Goal: Task Accomplishment & Management: Complete application form

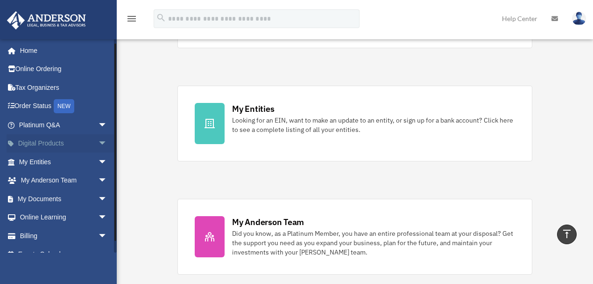
scroll to position [13, 0]
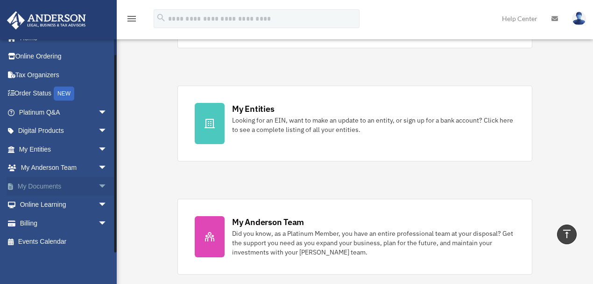
click at [98, 187] on span "arrow_drop_down" at bounding box center [107, 186] width 19 height 19
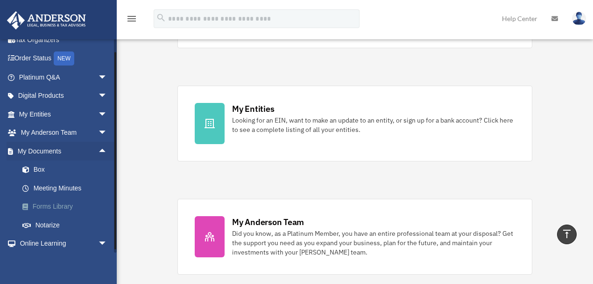
scroll to position [75, 0]
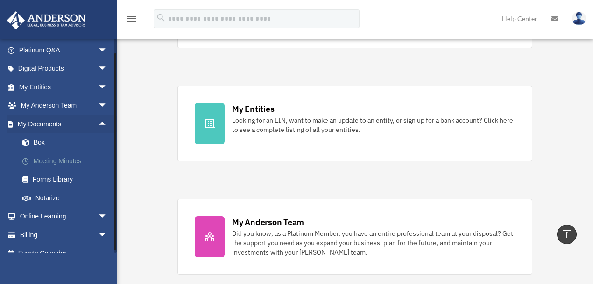
click at [47, 161] on link "Meeting Minutes" at bounding box center [67, 160] width 108 height 19
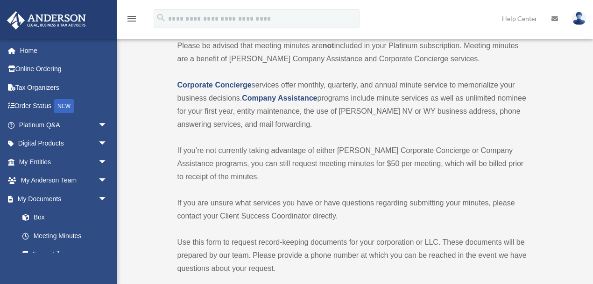
scroll to position [31, 0]
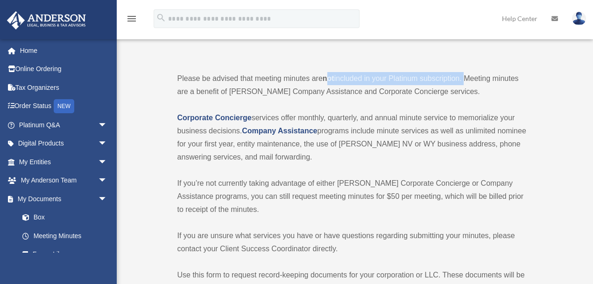
drag, startPoint x: 328, startPoint y: 78, endPoint x: 465, endPoint y: 77, distance: 137.8
click at [465, 77] on p "Please be advised that meeting minutes are not included in your Platinum subscr…" at bounding box center [354, 85] width 353 height 26
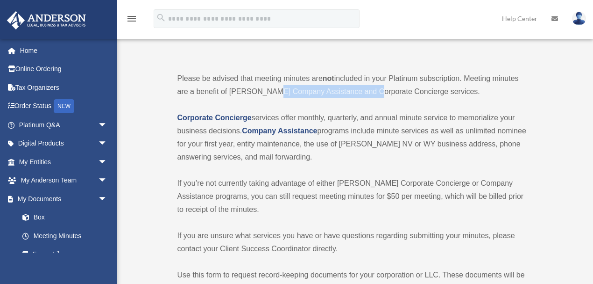
drag, startPoint x: 271, startPoint y: 87, endPoint x: 392, endPoint y: 32, distance: 133.0
click at [367, 89] on p "Please be advised that meeting minutes are not included in your Platinum subscr…" at bounding box center [354, 85] width 353 height 26
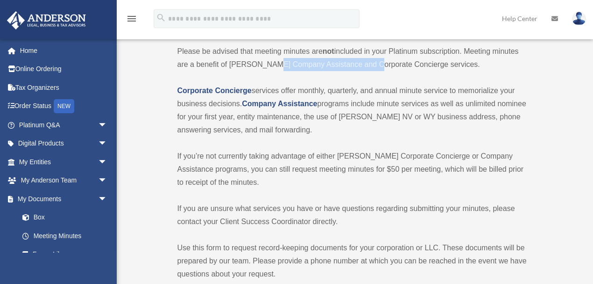
scroll to position [93, 0]
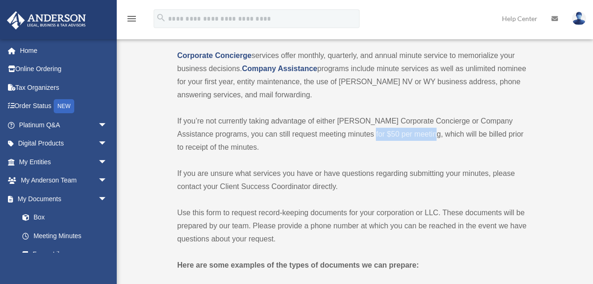
drag, startPoint x: 348, startPoint y: 131, endPoint x: 408, endPoint y: 135, distance: 60.4
click at [408, 135] on p "If you’re not currently taking advantage of either [PERSON_NAME] Corporate Conc…" at bounding box center [354, 133] width 353 height 39
click at [356, 132] on p "If you’re not currently taking advantage of either [PERSON_NAME] Corporate Conc…" at bounding box center [354, 133] width 353 height 39
drag, startPoint x: 356, startPoint y: 133, endPoint x: 427, endPoint y: 133, distance: 70.6
click at [427, 133] on p "If you’re not currently taking advantage of either [PERSON_NAME] Corporate Conc…" at bounding box center [354, 133] width 353 height 39
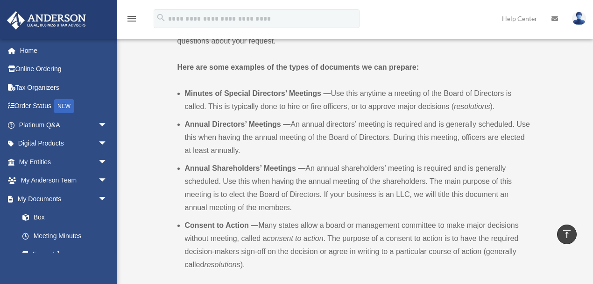
scroll to position [280, 0]
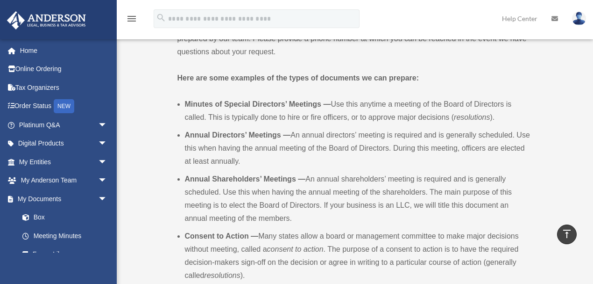
drag, startPoint x: 172, startPoint y: 74, endPoint x: 177, endPoint y: 62, distance: 13.0
click at [208, 104] on b "Minutes of Special Directors’ Meetings —" at bounding box center [258, 104] width 146 height 8
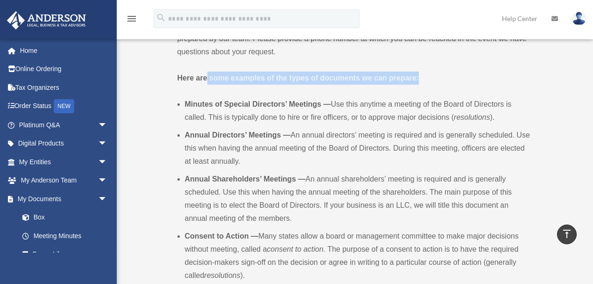
drag, startPoint x: 181, startPoint y: 103, endPoint x: 207, endPoint y: 82, distance: 33.1
click at [207, 82] on div "Meeting Minutes Please be advised that meeting minutes are not included in your…" at bounding box center [354, 164] width 353 height 786
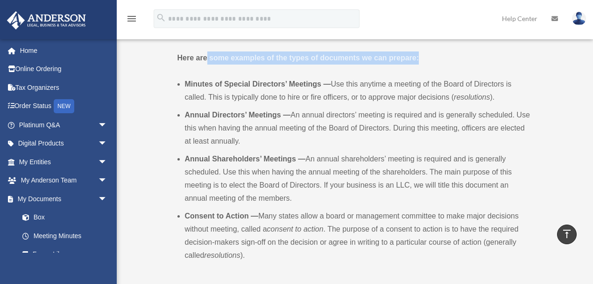
scroll to position [311, 0]
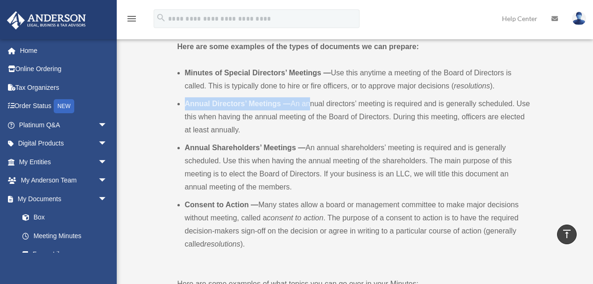
drag, startPoint x: 182, startPoint y: 100, endPoint x: 307, endPoint y: 103, distance: 124.3
click at [307, 103] on ul "Minutes of Special Directors’ Meetings — Use this anytime a meeting of the Boar…" at bounding box center [354, 166] width 353 height 200
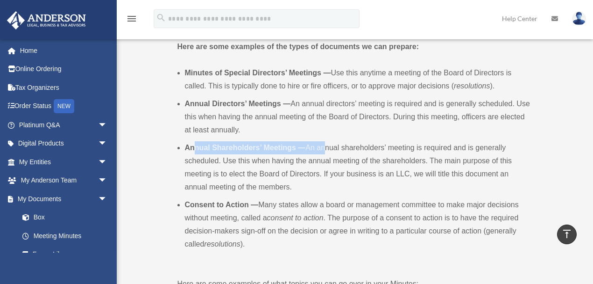
drag, startPoint x: 196, startPoint y: 143, endPoint x: 324, endPoint y: 142, distance: 128.0
click at [324, 142] on li "Annual Shareholders’ Meetings — An annual shareholders’ meeting is required and…" at bounding box center [358, 167] width 346 height 52
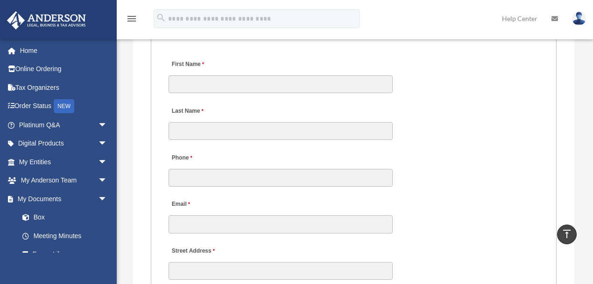
scroll to position [1027, 0]
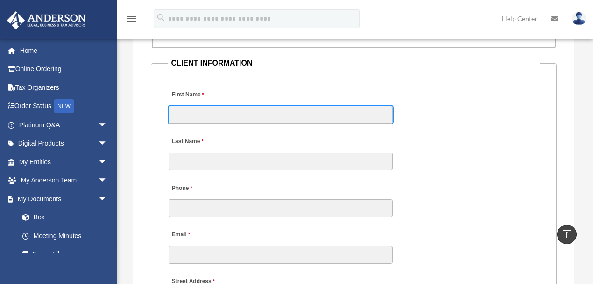
click at [208, 108] on input "First Name" at bounding box center [281, 115] width 224 height 18
click at [242, 110] on input "First Name" at bounding box center [281, 115] width 224 height 18
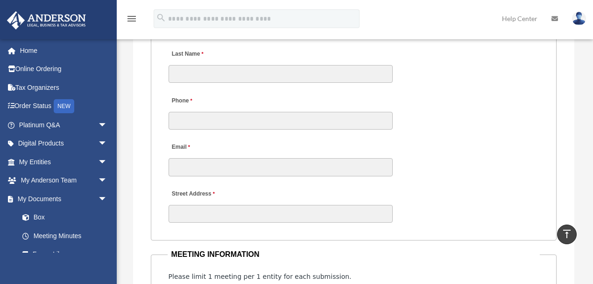
scroll to position [1121, 0]
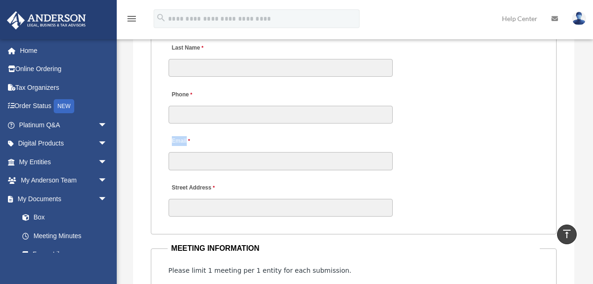
drag, startPoint x: 173, startPoint y: 138, endPoint x: 213, endPoint y: 139, distance: 39.7
click at [213, 139] on div "Email" at bounding box center [281, 150] width 226 height 41
click at [403, 139] on div "Phone Email" at bounding box center [354, 124] width 373 height 93
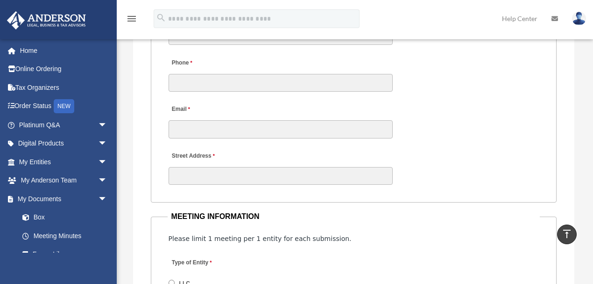
scroll to position [1183, 0]
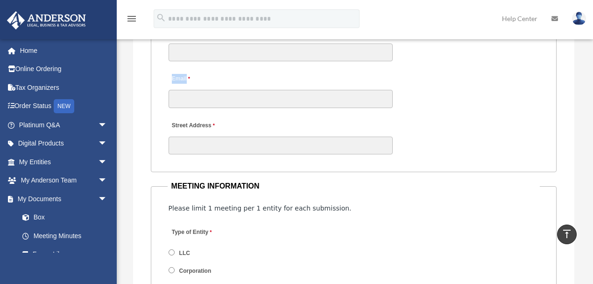
drag, startPoint x: 159, startPoint y: 74, endPoint x: 257, endPoint y: 74, distance: 97.7
click at [257, 74] on fieldset "CLIENT INFORMATION First Name Last Name Phone Email Street Address" at bounding box center [354, 36] width 406 height 271
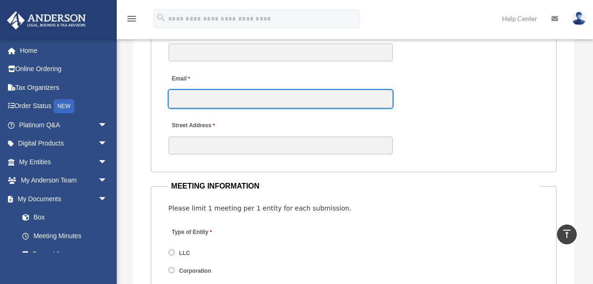
drag, startPoint x: 188, startPoint y: 103, endPoint x: 209, endPoint y: 100, distance: 21.3
click at [188, 103] on input "Email" at bounding box center [281, 99] width 224 height 18
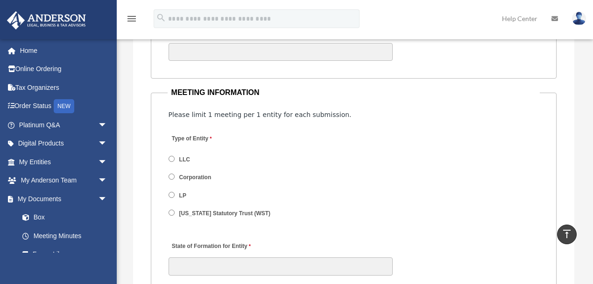
scroll to position [1308, 0]
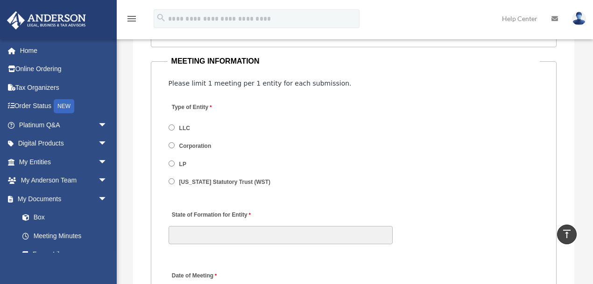
click at [183, 128] on label "LLC" at bounding box center [185, 128] width 17 height 8
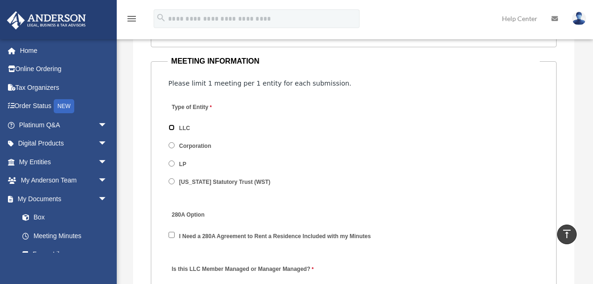
scroll to position [1339, 0]
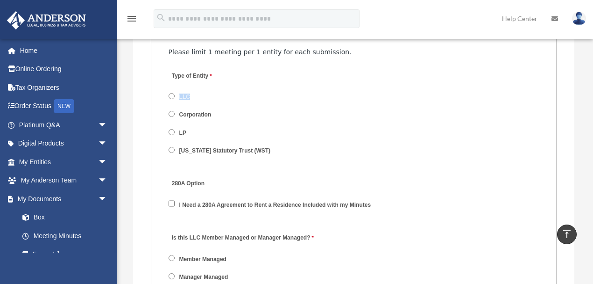
drag, startPoint x: 208, startPoint y: 98, endPoint x: 156, endPoint y: 97, distance: 51.9
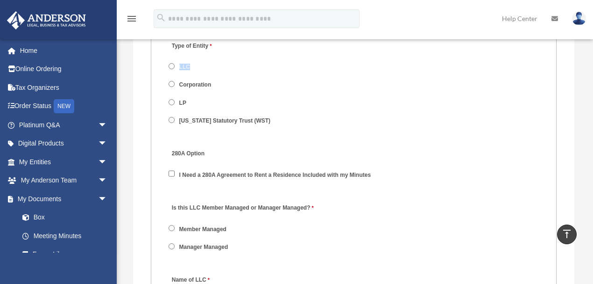
scroll to position [1401, 0]
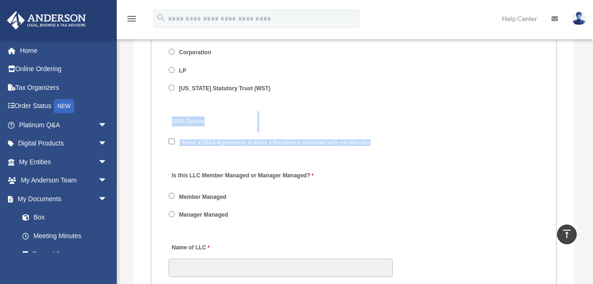
drag, startPoint x: 170, startPoint y: 119, endPoint x: 402, endPoint y: 143, distance: 233.4
click at [402, 143] on div "280A Option I Need a 280A Agreement to Rent a Residence Included with my Minutes" at bounding box center [354, 134] width 373 height 49
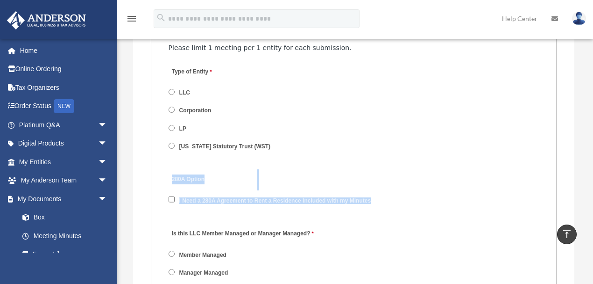
scroll to position [1339, 0]
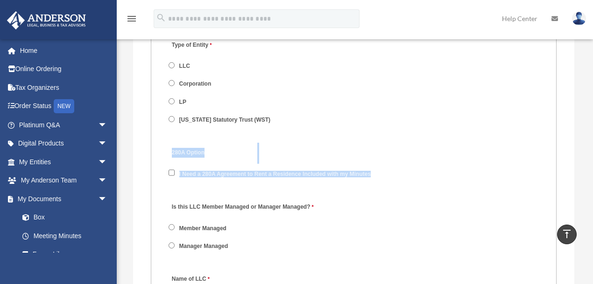
click at [375, 152] on div "280A Option I Need a 280A Agreement to Rent a Residence Included with my Minutes" at bounding box center [354, 166] width 373 height 49
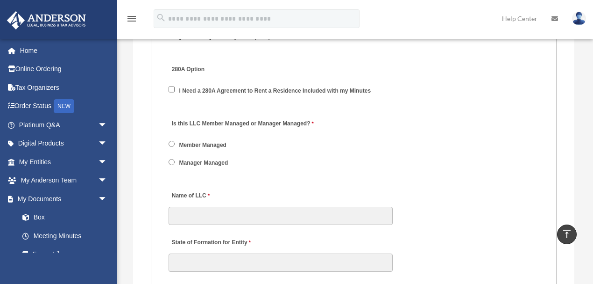
scroll to position [1463, 0]
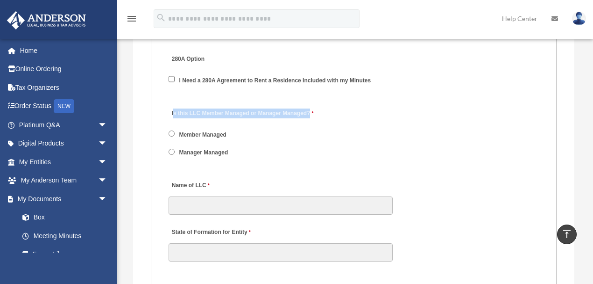
drag, startPoint x: 174, startPoint y: 113, endPoint x: 344, endPoint y: 111, distance: 170.6
click at [344, 111] on div "Is this LLC Member Managed or Manager Managed? Member Managed Manager Managed" at bounding box center [354, 135] width 373 height 66
click at [193, 150] on label "Manager Managed" at bounding box center [204, 153] width 55 height 8
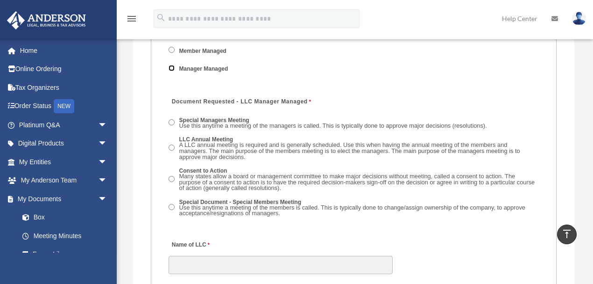
scroll to position [1557, 0]
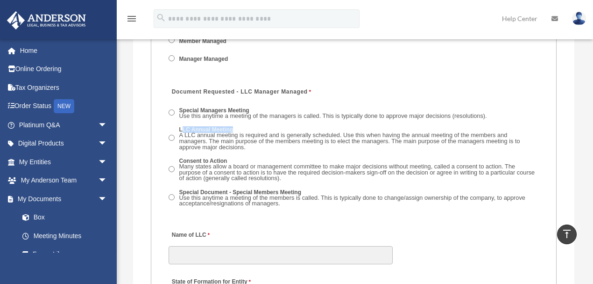
drag, startPoint x: 202, startPoint y: 126, endPoint x: 260, endPoint y: 126, distance: 57.9
click at [260, 126] on label "LLC Annual Meeting A LLC annual meeting is required and is generally scheduled.…" at bounding box center [359, 139] width 364 height 26
click at [201, 126] on label "LLC Annual Meeting A LLC annual meeting is required and is generally scheduled.…" at bounding box center [359, 139] width 364 height 26
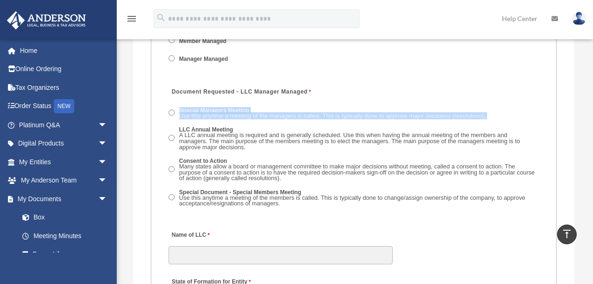
drag, startPoint x: 178, startPoint y: 127, endPoint x: 163, endPoint y: 125, distance: 15.1
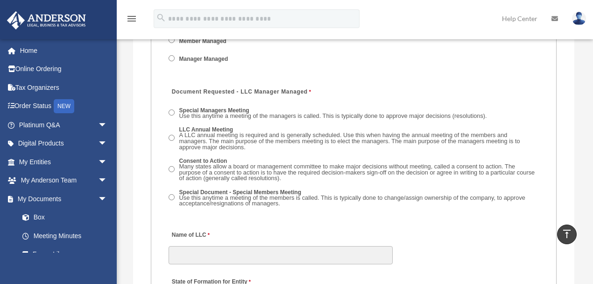
click at [168, 125] on div "Document Requested - LLC Manager Managed Special Managers Meeting Use this anyt…" at bounding box center [354, 149] width 373 height 137
click at [190, 111] on label "Special Managers Meeting Use this anytime a meeting of the managers is called. …" at bounding box center [334, 114] width 314 height 14
drag, startPoint x: 208, startPoint y: 117, endPoint x: 313, endPoint y: 117, distance: 104.7
click at [313, 117] on span "Use this anytime a meeting of the managers is called. This is typically done to…" at bounding box center [333, 115] width 308 height 7
drag, startPoint x: 394, startPoint y: 140, endPoint x: 376, endPoint y: 117, distance: 29.6
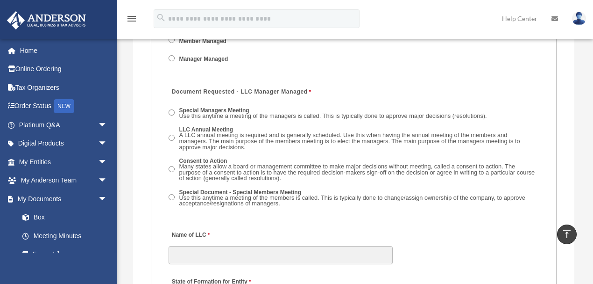
click at [394, 140] on span "A LLC annual meeting is required and is generally scheduled. Use this when havi…" at bounding box center [349, 140] width 341 height 19
click at [376, 114] on span "Use this anytime a meeting of the managers is called. This is typically done to…" at bounding box center [333, 115] width 308 height 7
drag, startPoint x: 369, startPoint y: 141, endPoint x: 369, endPoint y: 121, distance: 20.6
click at [369, 139] on span "A LLC annual meeting is required and is generally scheduled. Use this when havi…" at bounding box center [349, 140] width 341 height 19
click at [368, 113] on span "Use this anytime a meeting of the managers is called. This is typically done to…" at bounding box center [333, 115] width 308 height 7
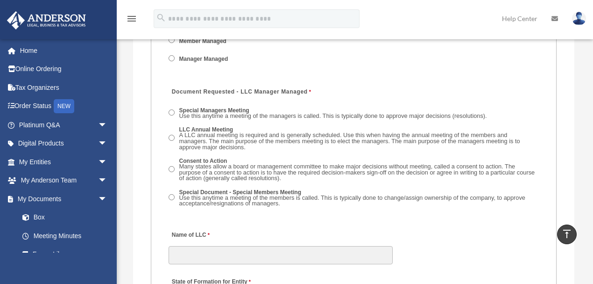
click at [365, 136] on span "A LLC annual meeting is required and is generally scheduled. Use this when havi…" at bounding box center [349, 140] width 341 height 19
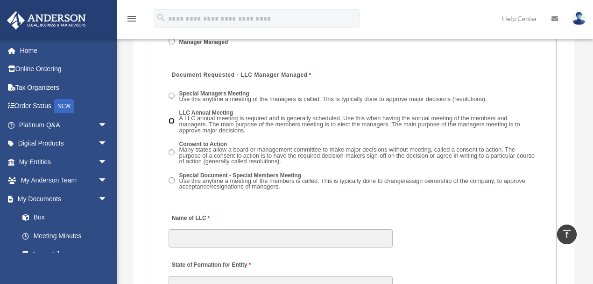
scroll to position [1588, 0]
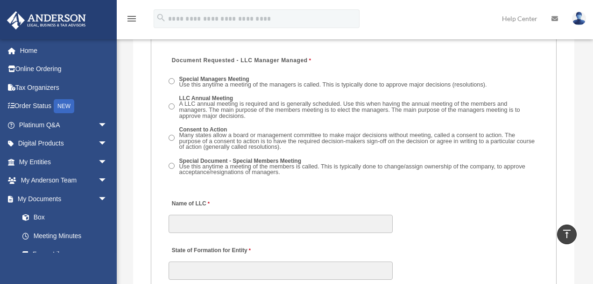
click at [190, 134] on span "Many states allow a board or management committee to make major decisions witho…" at bounding box center [357, 140] width 356 height 19
drag, startPoint x: 391, startPoint y: 135, endPoint x: 430, endPoint y: 134, distance: 39.7
click at [430, 134] on span "Many states allow a board or management committee to make major decisions witho…" at bounding box center [357, 140] width 356 height 19
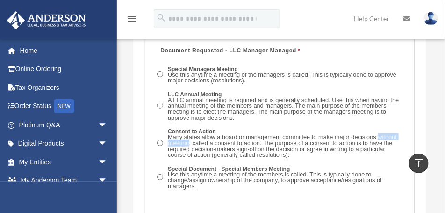
scroll to position [1822, 0]
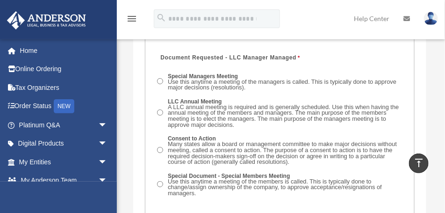
click at [206, 97] on label "LLC Annual Meeting A LLC annual meeting is required and is generally scheduled.…" at bounding box center [284, 113] width 238 height 32
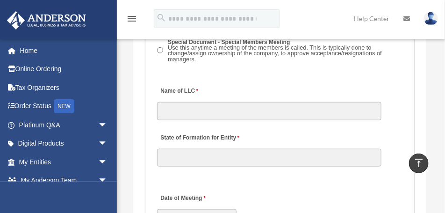
scroll to position [1962, 0]
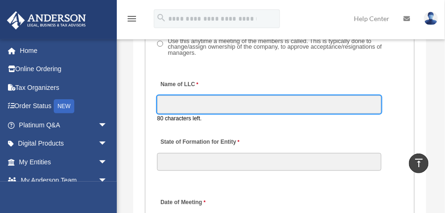
click at [177, 95] on input "Name of LLC" at bounding box center [269, 104] width 224 height 18
paste input "**********"
type input "**********"
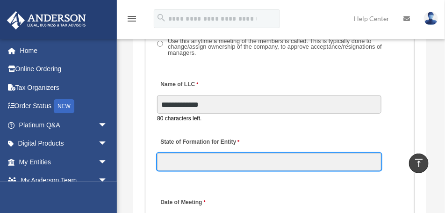
click at [185, 149] on div "State of Formation for Entity" at bounding box center [269, 151] width 226 height 41
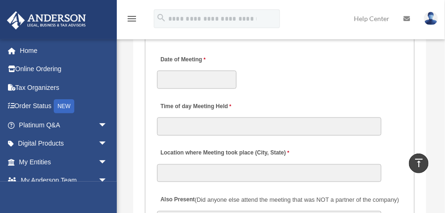
scroll to position [2079, 0]
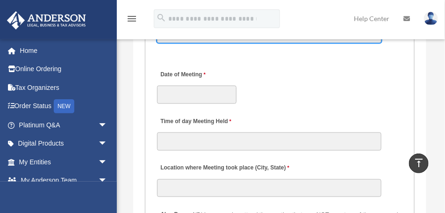
type input "**"
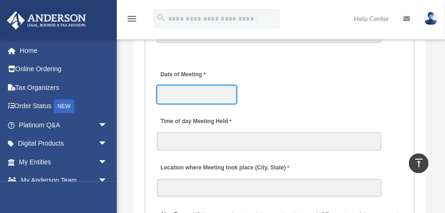
click at [176, 86] on input "Date of Meeting" at bounding box center [196, 95] width 79 height 18
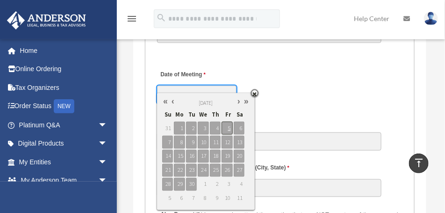
type input "**********"
click at [229, 127] on span "5" at bounding box center [226, 127] width 11 height 13
click at [351, 87] on div "**********" at bounding box center [279, 84] width 247 height 41
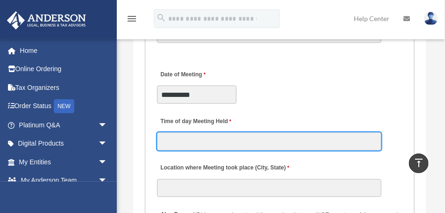
click at [184, 132] on input "Time of day Meeting Held" at bounding box center [269, 141] width 224 height 18
type input "**********"
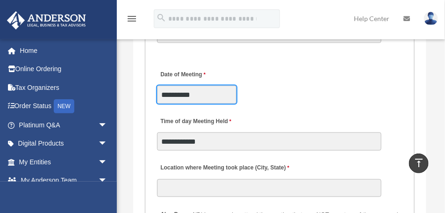
click at [184, 86] on input "**********" at bounding box center [196, 95] width 79 height 18
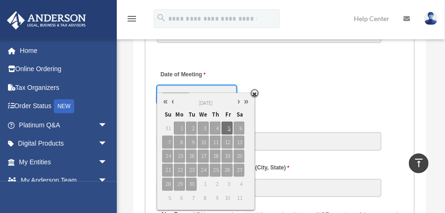
click at [171, 101] on link at bounding box center [172, 101] width 7 height 10
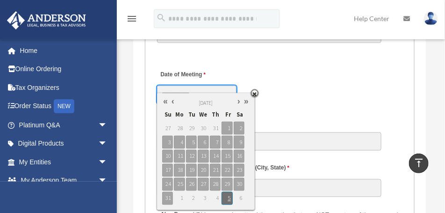
click at [171, 101] on link at bounding box center [172, 101] width 7 height 10
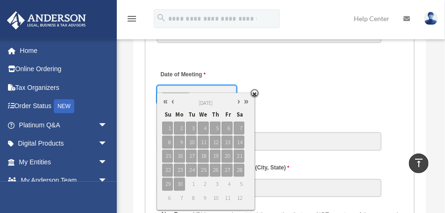
click at [171, 101] on link at bounding box center [172, 101] width 7 height 10
click at [238, 100] on link at bounding box center [238, 101] width 7 height 10
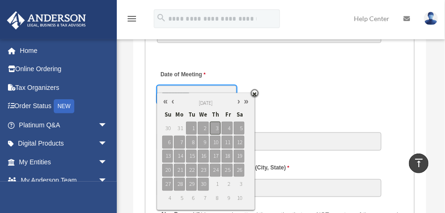
type input "**********"
click at [216, 125] on span "3" at bounding box center [215, 127] width 11 height 13
click at [319, 85] on div "**********" at bounding box center [279, 84] width 247 height 41
click at [189, 86] on input "**********" at bounding box center [196, 95] width 79 height 18
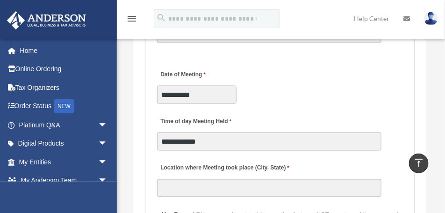
click at [292, 84] on div "**********" at bounding box center [279, 84] width 247 height 41
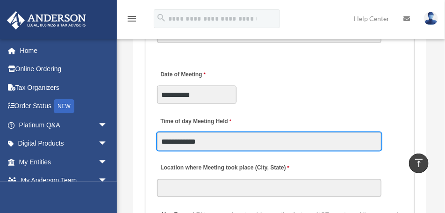
drag, startPoint x: 241, startPoint y: 130, endPoint x: 129, endPoint y: 127, distance: 111.7
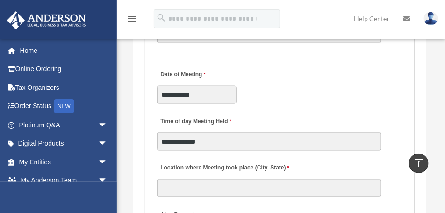
click at [224, 145] on fieldset "MEETING INFORMATION Please limit 1 meeting per 1 entity for each submission. Ty…" at bounding box center [280, 191] width 270 height 1348
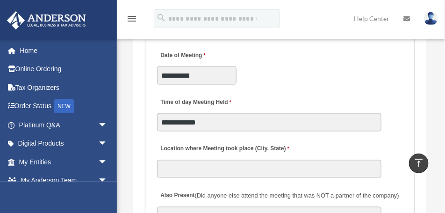
scroll to position [2125, 0]
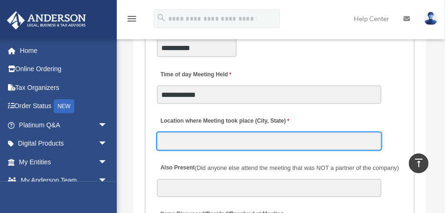
click at [220, 132] on input "Location where Meeting took place (City, State)" at bounding box center [269, 141] width 224 height 18
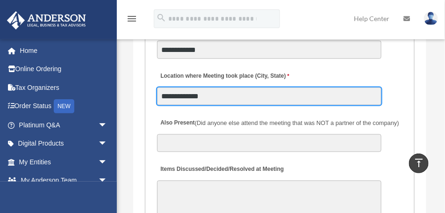
scroll to position [2172, 0]
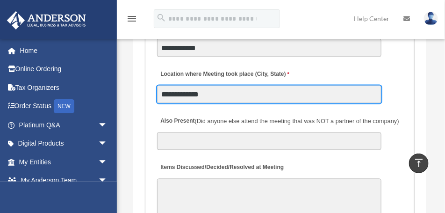
type input "**********"
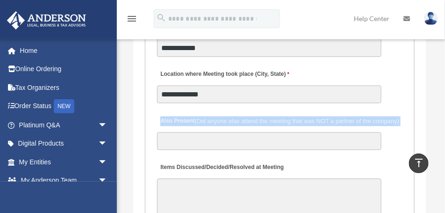
drag, startPoint x: 161, startPoint y: 111, endPoint x: 407, endPoint y: 107, distance: 245.8
click at [407, 107] on fieldset "MEETING INFORMATION Please limit 1 meeting per 1 entity for each submission. Ty…" at bounding box center [280, 98] width 270 height 1348
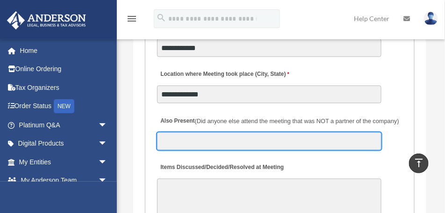
click at [238, 132] on input "Also Present (Did anyone else attend the meeting that was NOT a partner of the …" at bounding box center [269, 141] width 224 height 18
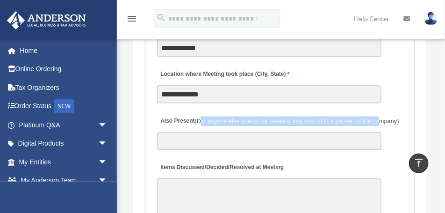
drag, startPoint x: 201, startPoint y: 108, endPoint x: 383, endPoint y: 107, distance: 182.2
click at [383, 115] on label "Also Present (Did anyone else attend the meeting that was NOT a partner of the …" at bounding box center [279, 121] width 244 height 13
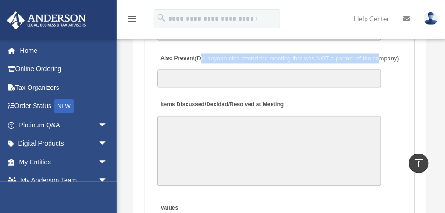
scroll to position [2242, 0]
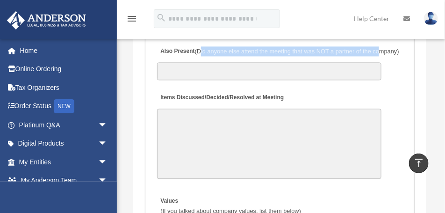
click at [174, 108] on textarea "Items Discussed/Decided/Resolved at Meeting" at bounding box center [269, 143] width 224 height 70
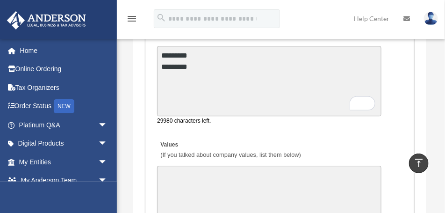
scroll to position [2289, 0]
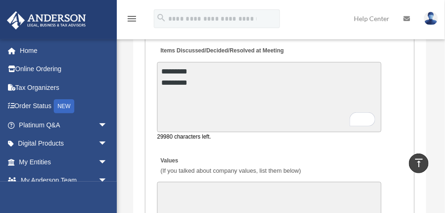
type textarea "********* *********"
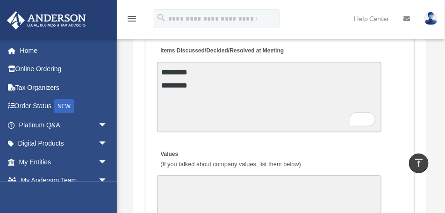
drag, startPoint x: 208, startPoint y: 126, endPoint x: 139, endPoint y: 126, distance: 69.2
click at [179, 104] on textarea "********* *********" at bounding box center [269, 97] width 224 height 70
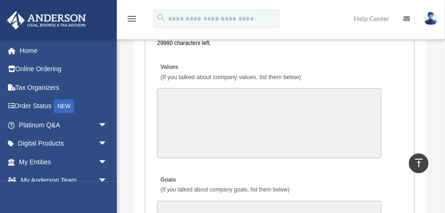
scroll to position [2382, 0]
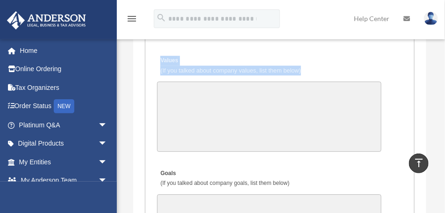
drag, startPoint x: 310, startPoint y: 66, endPoint x: 155, endPoint y: 52, distance: 155.3
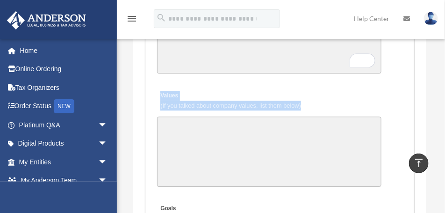
scroll to position [2359, 0]
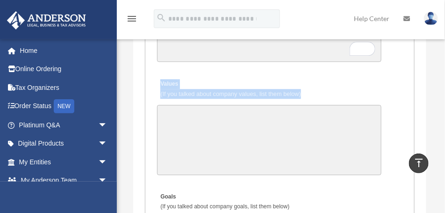
click at [204, 110] on textarea "Values (If you talked about company values, list them below)" at bounding box center [269, 140] width 224 height 70
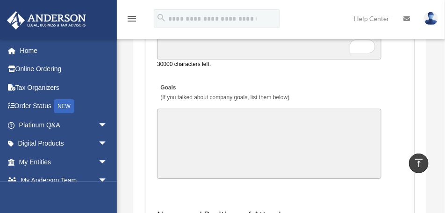
scroll to position [2476, 0]
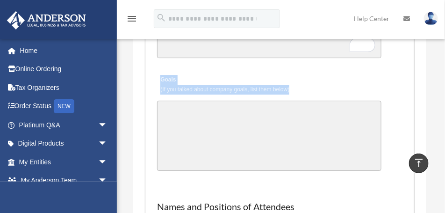
drag, startPoint x: 294, startPoint y: 86, endPoint x: 157, endPoint y: 70, distance: 137.4
click at [157, 70] on div "Goals (If you talked about company goals, list them below) 30000 characters lef…" at bounding box center [279, 122] width 247 height 107
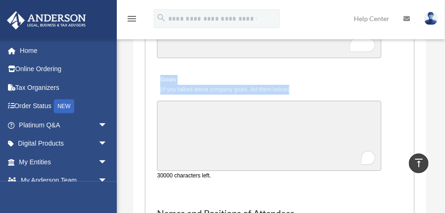
click at [202, 107] on textarea "Goals (If you talked about company goals, list them below)" at bounding box center [269, 135] width 224 height 70
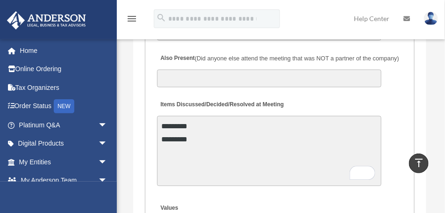
scroll to position [2242, 0]
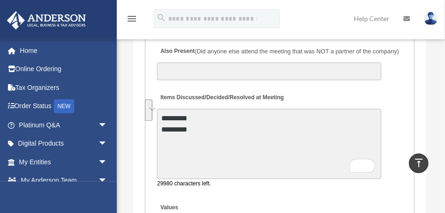
drag, startPoint x: 161, startPoint y: 108, endPoint x: 204, endPoint y: 127, distance: 47.1
click at [204, 127] on textarea "********* *********" at bounding box center [269, 143] width 224 height 70
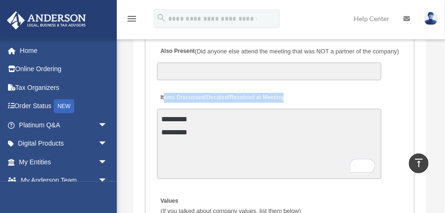
drag, startPoint x: 164, startPoint y: 88, endPoint x: 295, endPoint y: 86, distance: 131.3
click at [295, 86] on div "Items Discussed/Decided/Resolved at Meeting ********* ********* 29980 character…" at bounding box center [279, 134] width 247 height 97
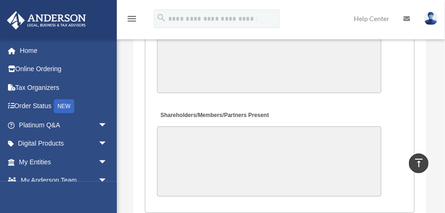
scroll to position [2756, 0]
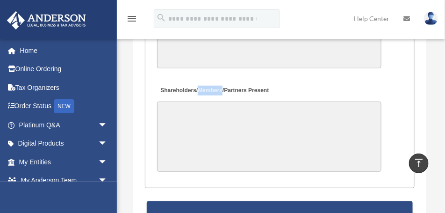
drag, startPoint x: 199, startPoint y: 78, endPoint x: 222, endPoint y: 78, distance: 23.8
click at [222, 84] on label "Shareholders/Members/Partners Present" at bounding box center [214, 90] width 114 height 13
drag, startPoint x: 161, startPoint y: 79, endPoint x: 223, endPoint y: 107, distance: 68.6
click at [292, 79] on div "Shareholders/Members/Partners Present" at bounding box center [279, 127] width 247 height 97
click at [207, 109] on textarea "Shareholders/Members/Partners Present" at bounding box center [269, 136] width 224 height 70
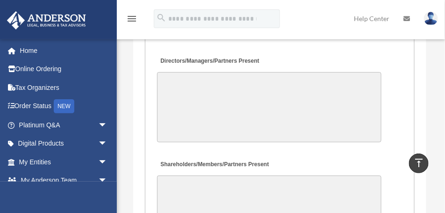
scroll to position [2639, 0]
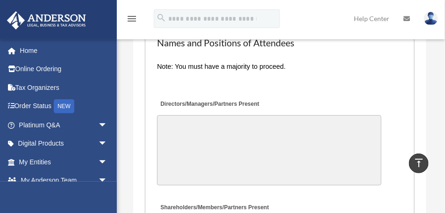
drag, startPoint x: 203, startPoint y: 138, endPoint x: 218, endPoint y: 88, distance: 52.2
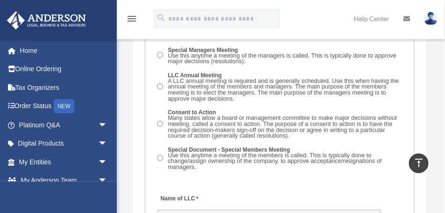
scroll to position [1825, 0]
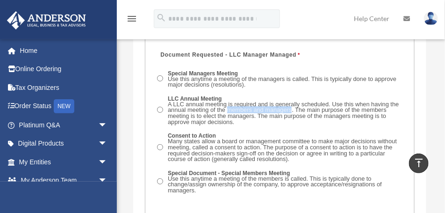
drag, startPoint x: 227, startPoint y: 99, endPoint x: 292, endPoint y: 100, distance: 65.4
click at [292, 100] on span "A LLC annual meeting is required and is generally scheduled. Use this when havi…" at bounding box center [283, 112] width 231 height 25
click at [229, 100] on span "A LLC annual meeting is required and is generally scheduled. Use this when havi…" at bounding box center [283, 112] width 231 height 25
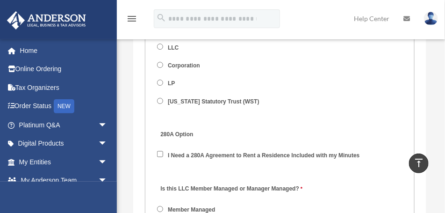
scroll to position [1596, 0]
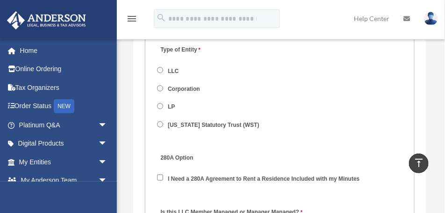
click at [168, 67] on label "LLC" at bounding box center [173, 71] width 17 height 8
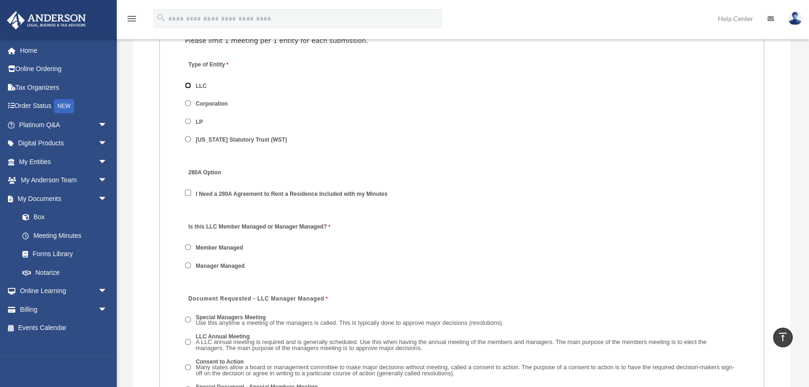
scroll to position [1186, 0]
